Goal: Task Accomplishment & Management: Manage account settings

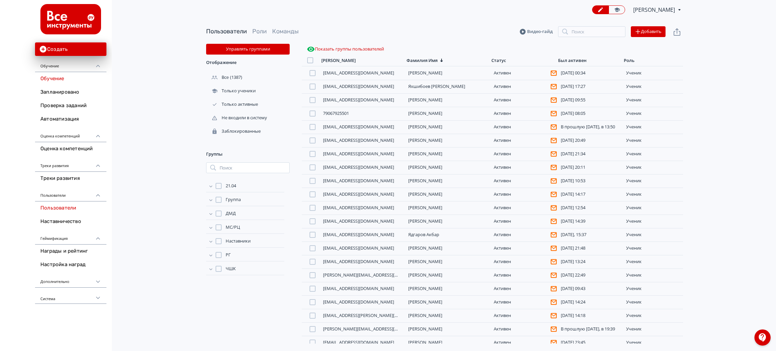
drag, startPoint x: 0, startPoint y: 0, endPoint x: 58, endPoint y: 79, distance: 98.5
click at [58, 79] on link "Обучение" at bounding box center [70, 78] width 71 height 13
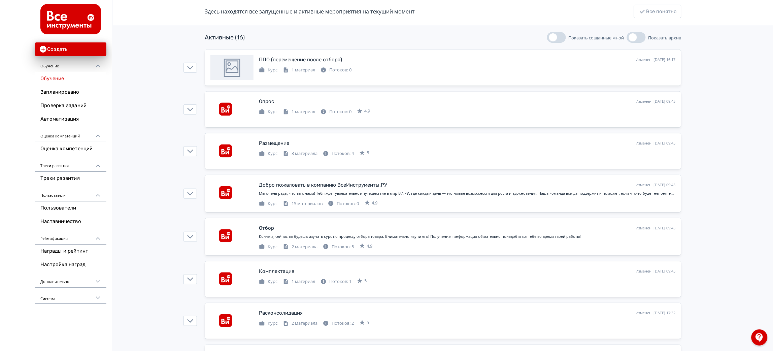
scroll to position [101, 0]
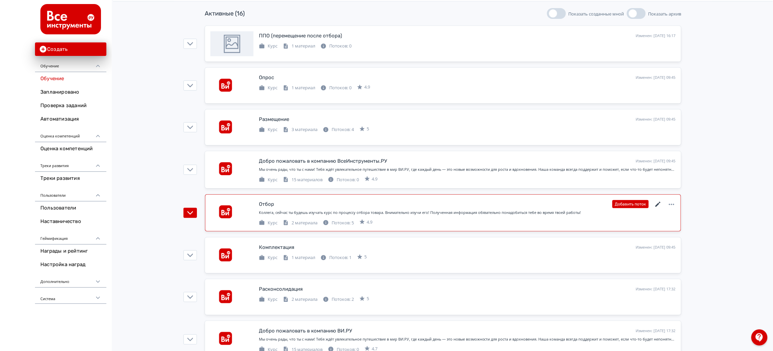
click at [658, 206] on icon at bounding box center [658, 204] width 8 height 8
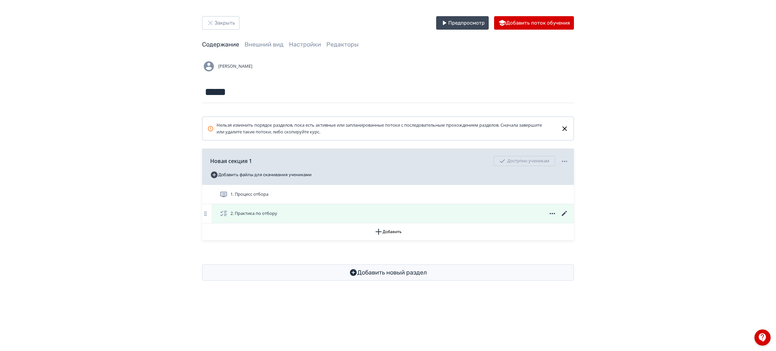
click at [565, 216] on icon at bounding box center [564, 213] width 8 height 8
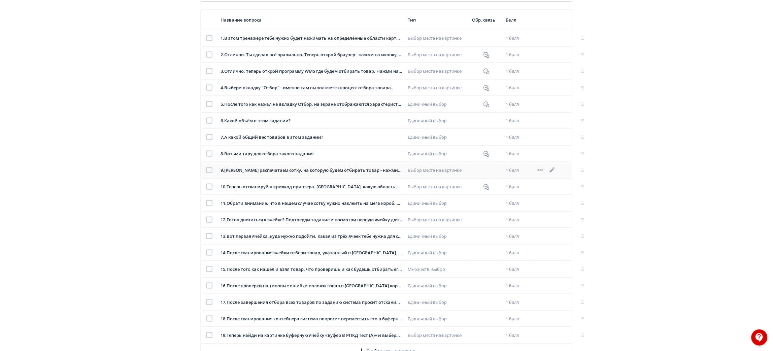
scroll to position [151, 0]
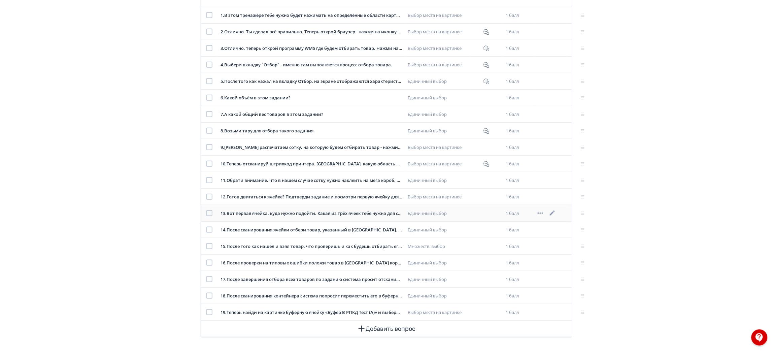
click at [319, 214] on div "13 . Вот первая ячейка, куда нужно подойти. Какая из трёх ячеек тебе нужна для …" at bounding box center [311, 213] width 182 height 7
click at [553, 215] on icon at bounding box center [552, 213] width 8 height 8
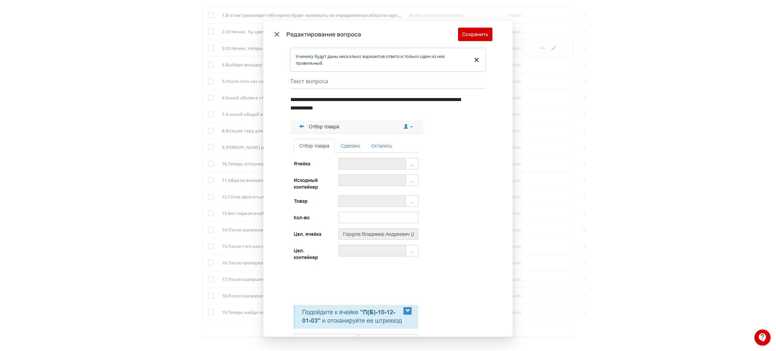
drag, startPoint x: 275, startPoint y: 34, endPoint x: 428, endPoint y: 44, distance: 153.1
click at [275, 35] on icon "Modal" at bounding box center [276, 34] width 5 height 5
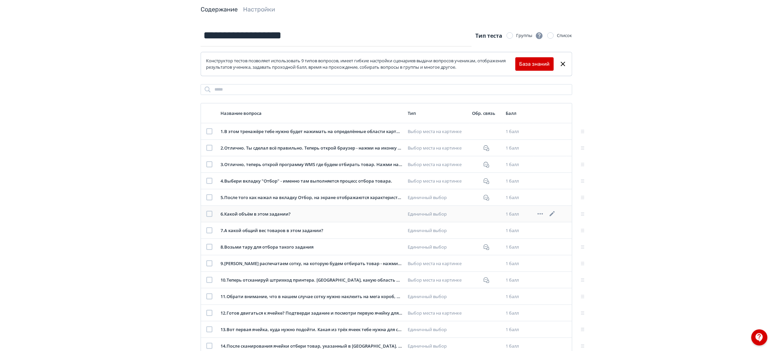
scroll to position [0, 0]
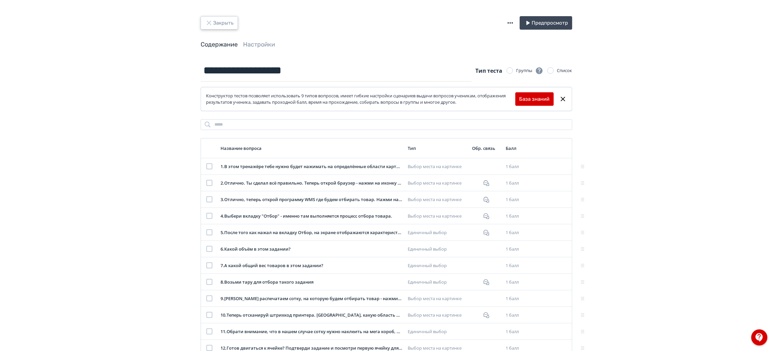
click at [221, 18] on button "Закрыть" at bounding box center [219, 22] width 37 height 13
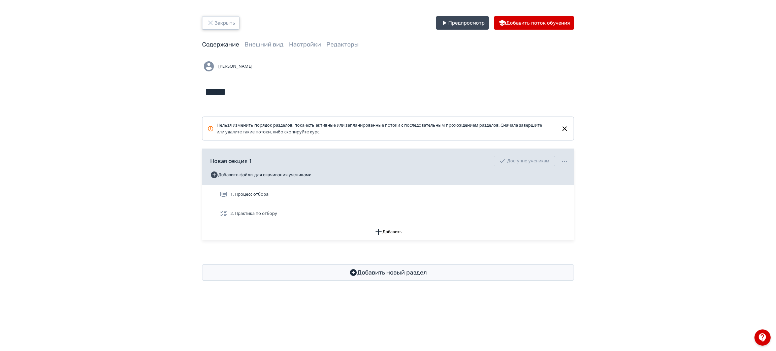
click at [229, 24] on button "Закрыть" at bounding box center [220, 22] width 37 height 13
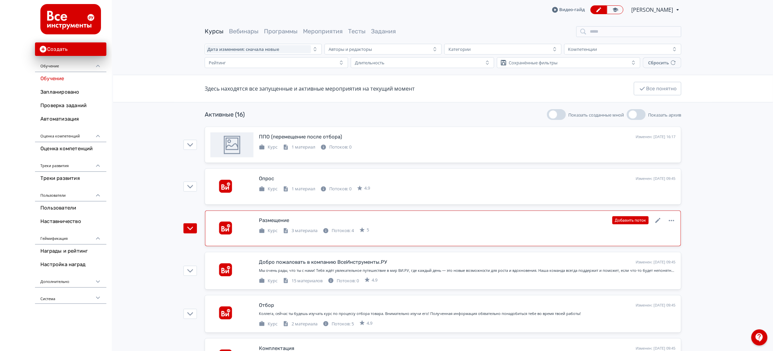
scroll to position [50, 0]
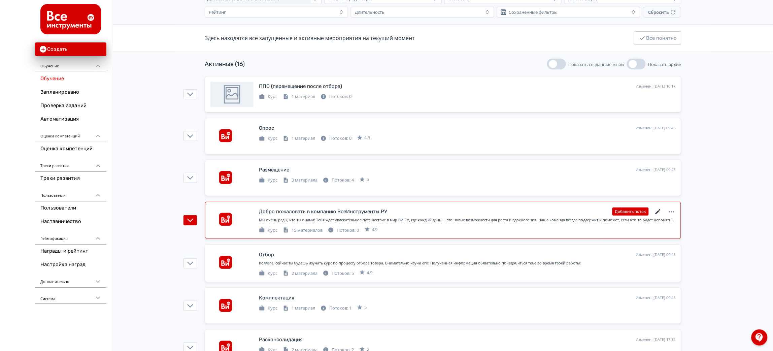
click at [659, 211] on icon at bounding box center [657, 211] width 5 height 5
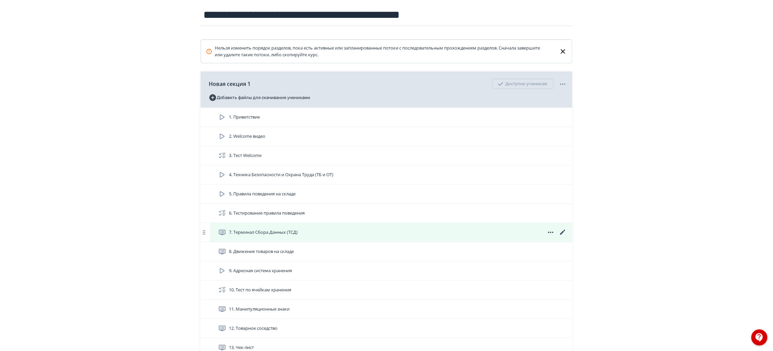
scroll to position [101, 0]
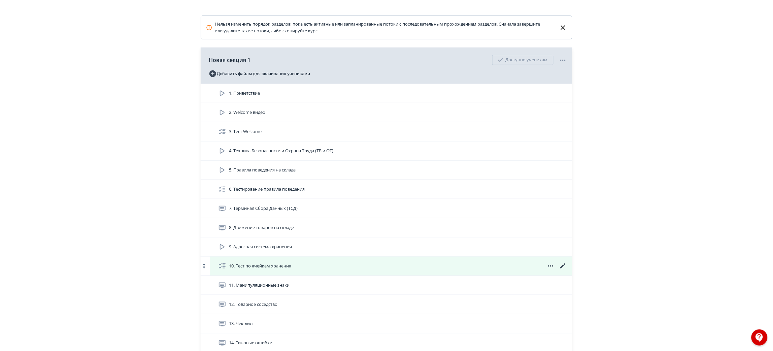
click at [562, 268] on icon at bounding box center [562, 265] width 5 height 5
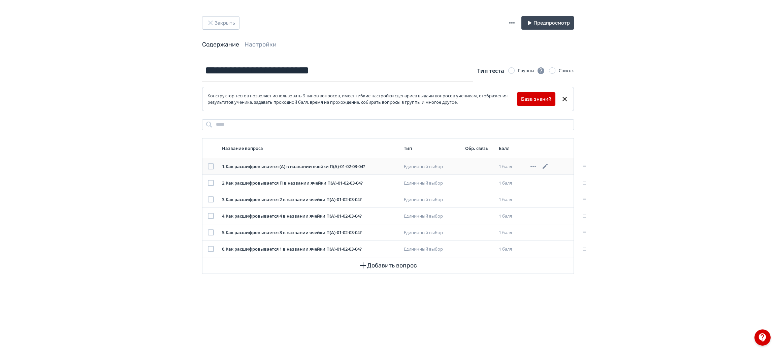
click at [544, 167] on icon at bounding box center [544, 166] width 5 height 5
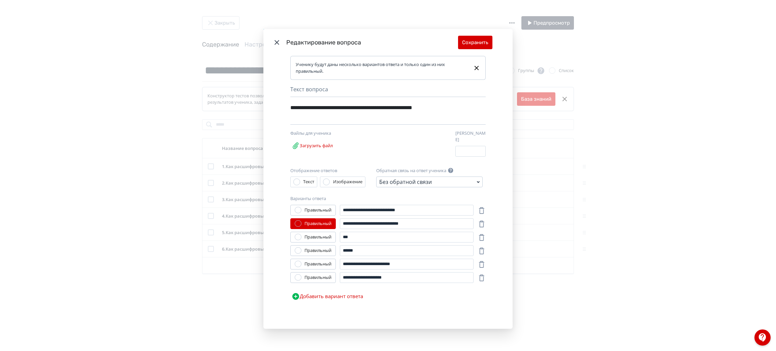
click at [274, 42] on icon "Modal" at bounding box center [277, 42] width 8 height 8
click at [481, 41] on button "Сохранить" at bounding box center [475, 42] width 34 height 13
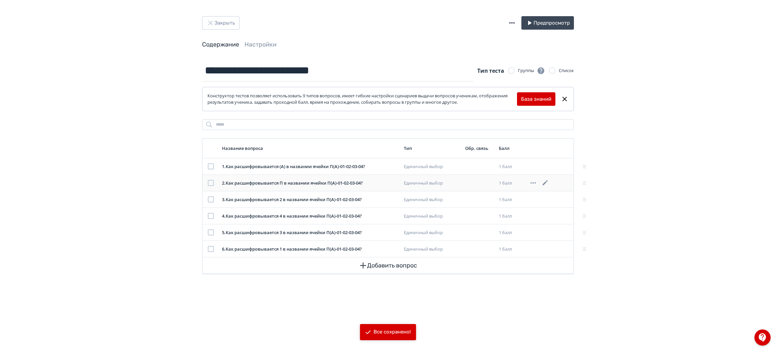
click at [546, 181] on icon at bounding box center [545, 183] width 8 height 8
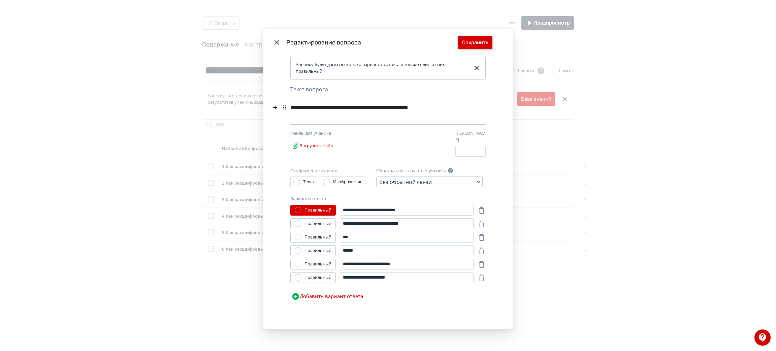
drag, startPoint x: 476, startPoint y: 42, endPoint x: 503, endPoint y: 73, distance: 40.5
click at [476, 42] on button "Сохранить" at bounding box center [475, 42] width 34 height 13
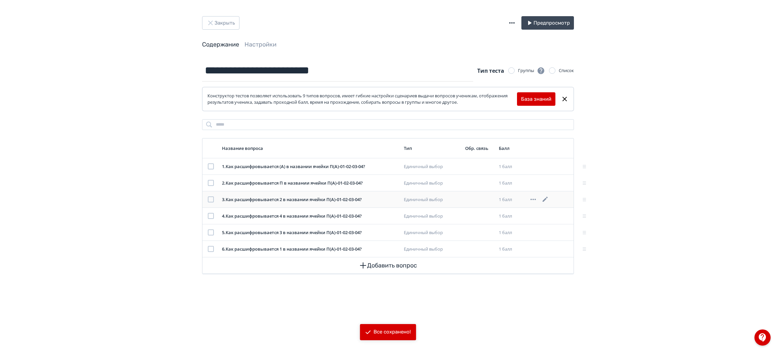
click at [545, 199] on icon at bounding box center [544, 199] width 5 height 5
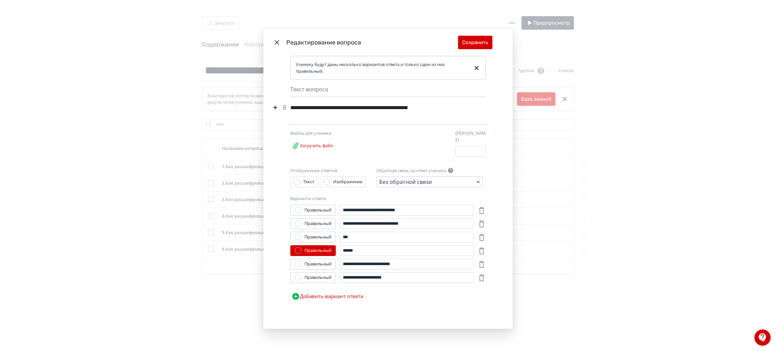
click at [358, 111] on div "**********" at bounding box center [377, 107] width 175 height 13
click at [353, 108] on div "**********" at bounding box center [377, 107] width 175 height 13
click at [479, 46] on button "Сохранить" at bounding box center [475, 42] width 34 height 13
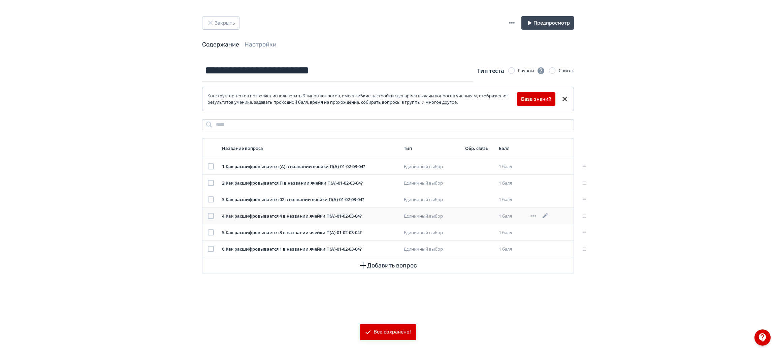
click at [544, 217] on icon at bounding box center [544, 215] width 5 height 5
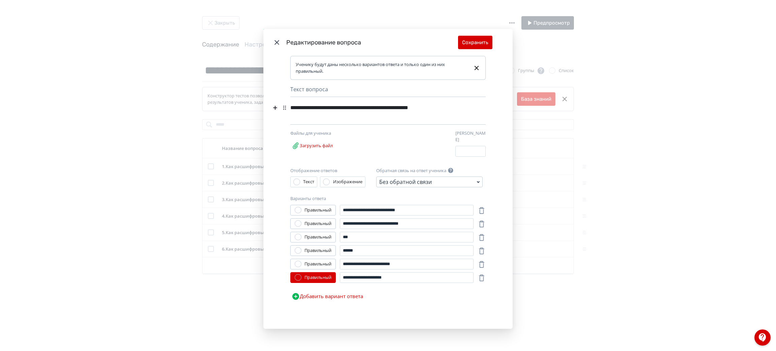
click at [353, 111] on div "**********" at bounding box center [377, 107] width 175 height 13
click at [477, 47] on button "Сохранить" at bounding box center [475, 42] width 34 height 13
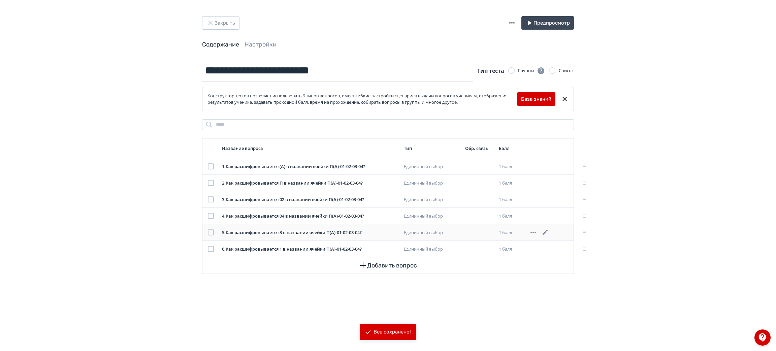
click at [541, 234] on icon at bounding box center [545, 232] width 8 height 8
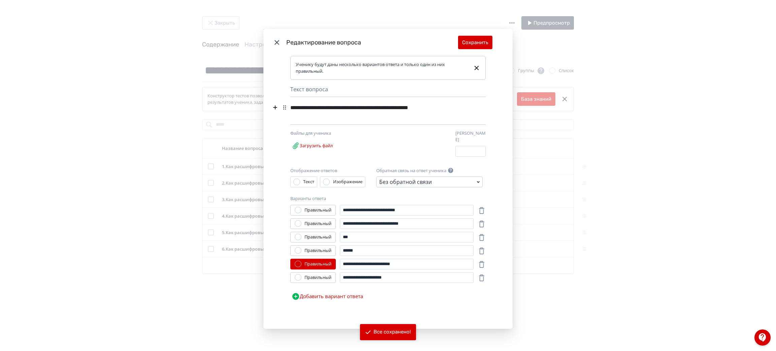
click at [354, 111] on div "**********" at bounding box center [377, 107] width 175 height 13
click at [470, 46] on button "Сохранить" at bounding box center [475, 42] width 34 height 13
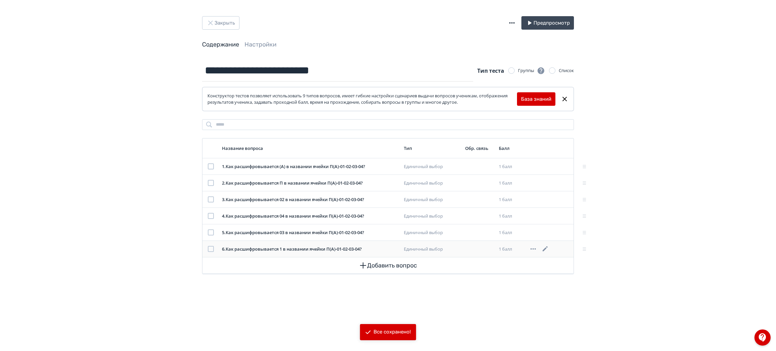
click at [544, 250] on icon at bounding box center [544, 248] width 5 height 5
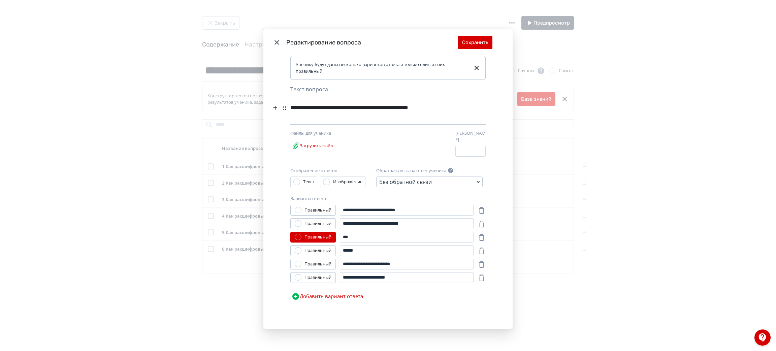
click at [353, 111] on div "**********" at bounding box center [377, 107] width 175 height 13
click at [474, 43] on button "Сохранить" at bounding box center [475, 42] width 34 height 13
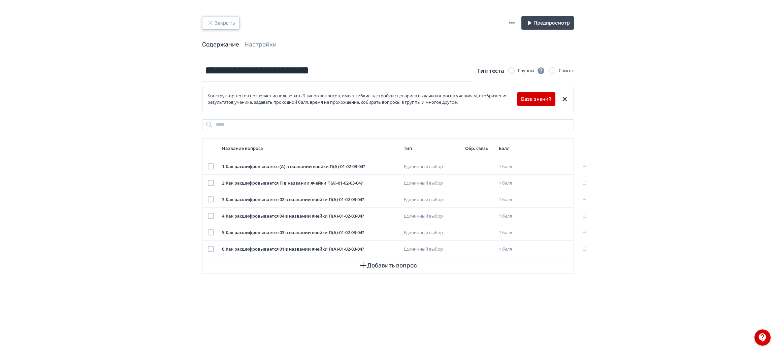
click at [221, 23] on button "Закрыть" at bounding box center [220, 22] width 37 height 13
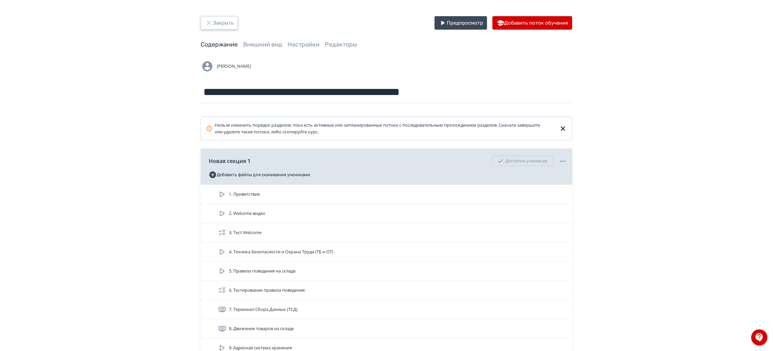
click at [229, 18] on button "Закрыть" at bounding box center [219, 22] width 37 height 13
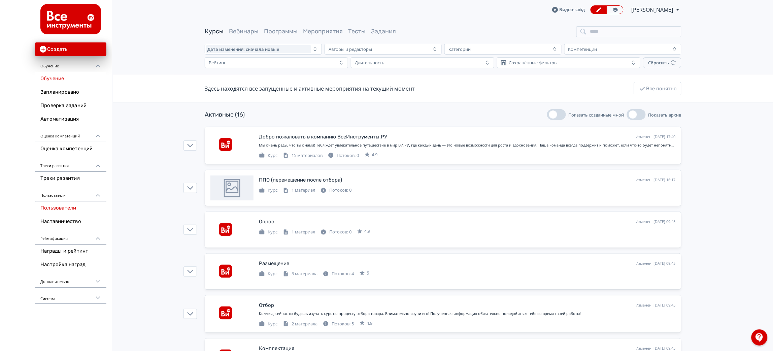
click at [67, 205] on link "Пользователи" at bounding box center [70, 207] width 71 height 13
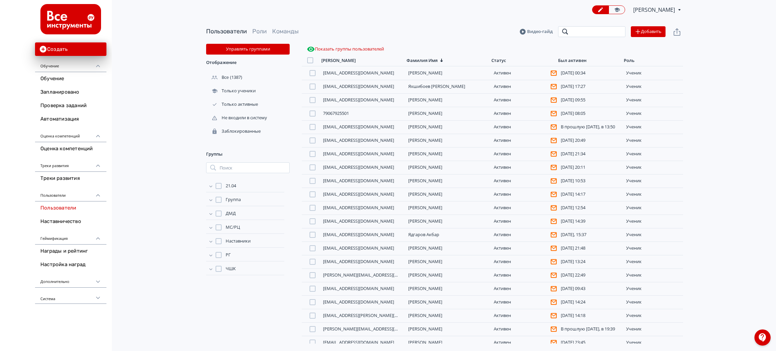
click at [604, 33] on input "search" at bounding box center [591, 31] width 67 height 11
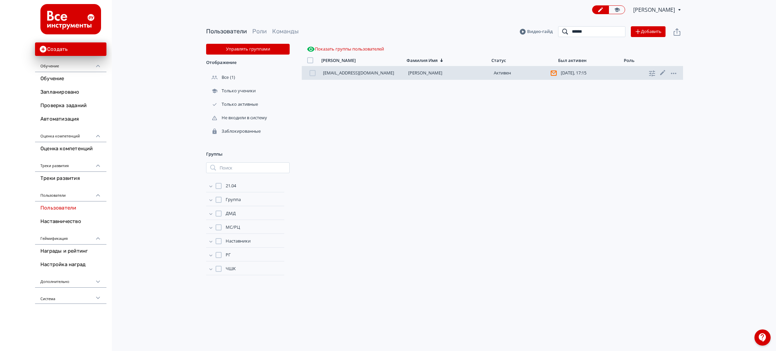
type input "******"
click at [431, 75] on link "[PERSON_NAME]" at bounding box center [425, 73] width 34 height 6
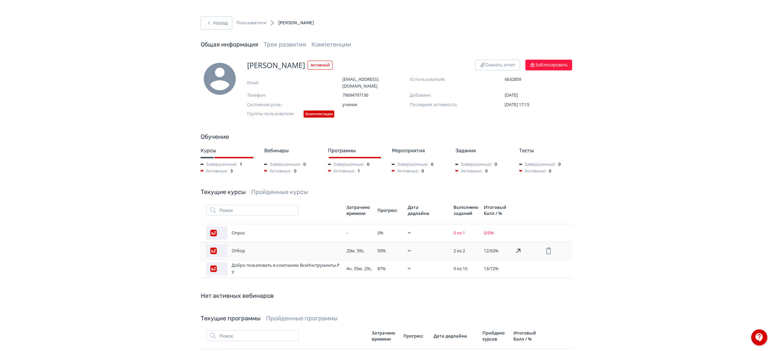
click at [344, 245] on td "20м. 59с." at bounding box center [359, 251] width 31 height 18
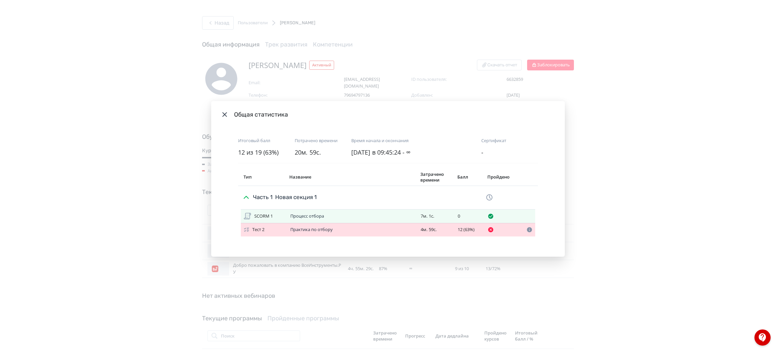
click at [457, 230] on div "12 (63%)" at bounding box center [469, 229] width 25 height 5
click at [311, 228] on link "Практика по отбору" at bounding box center [311, 229] width 42 height 6
